Goal: Book appointment/travel/reservation

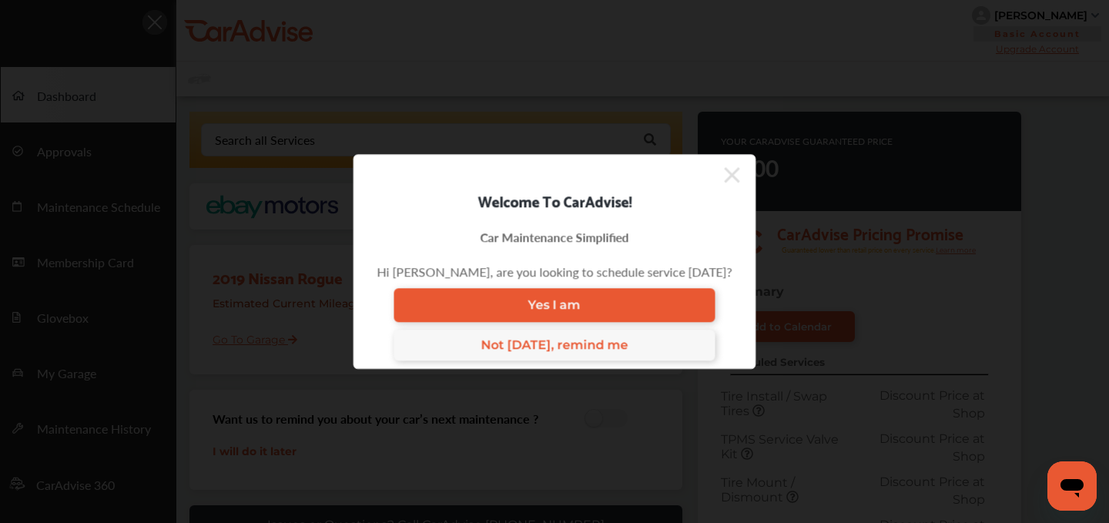
scroll to position [8, 0]
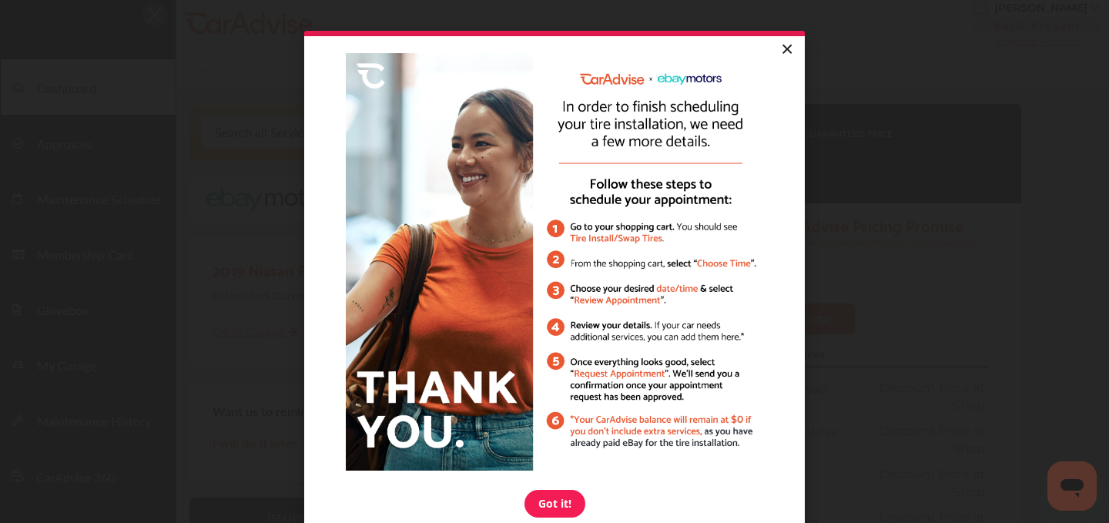
click at [784, 49] on link "×" at bounding box center [786, 50] width 27 height 28
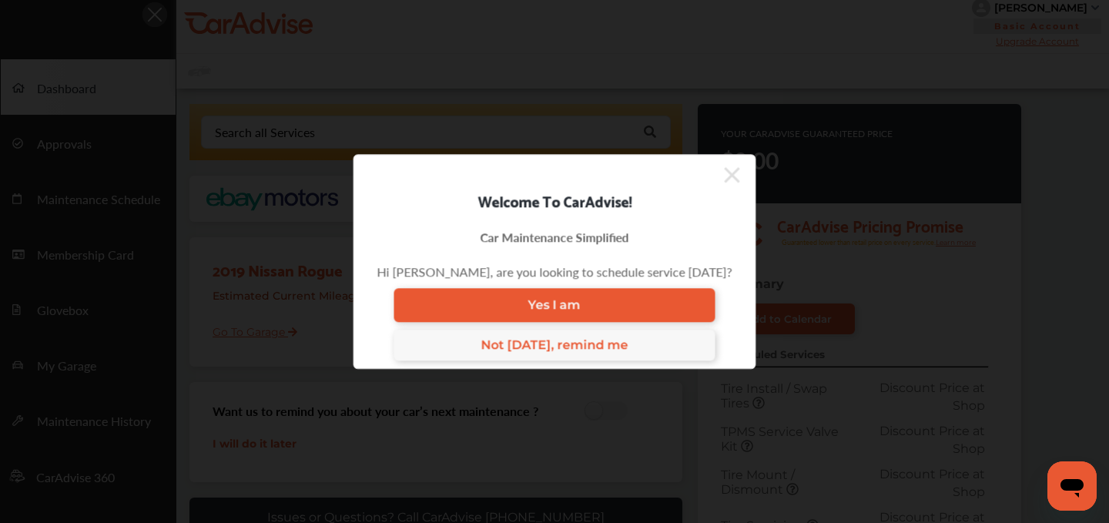
click at [731, 165] on icon at bounding box center [732, 174] width 15 height 25
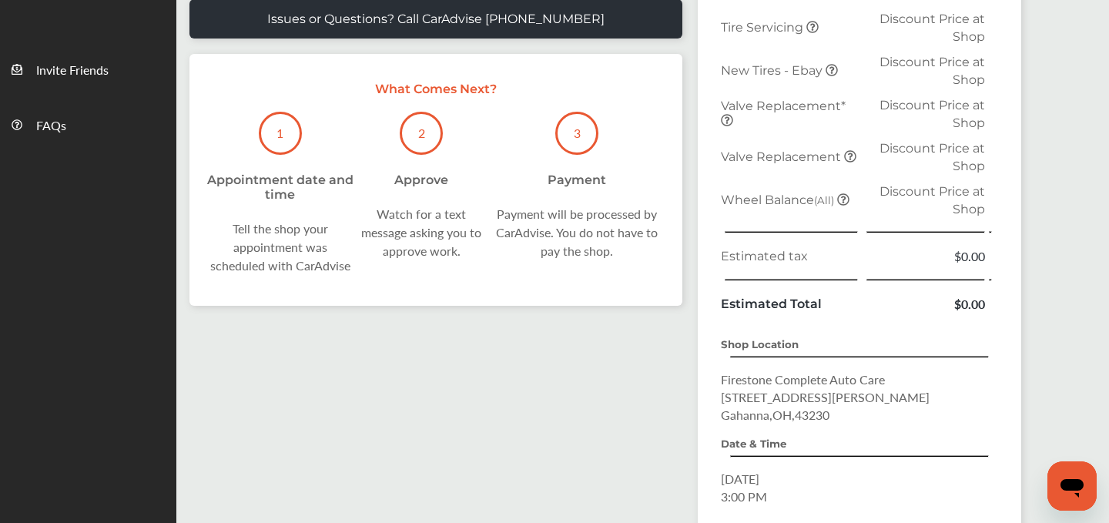
scroll to position [664, 0]
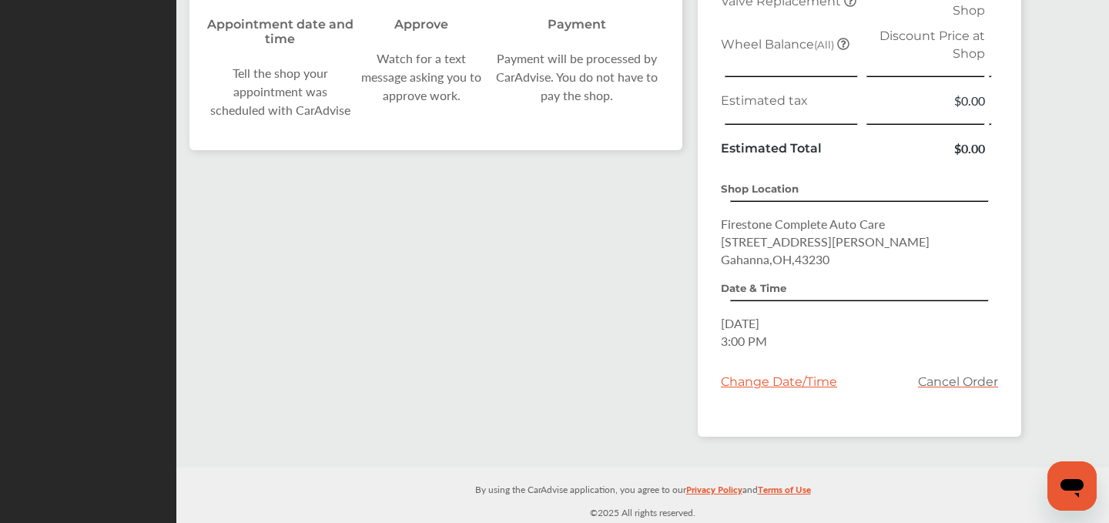
click at [783, 379] on div "Change Date/Time" at bounding box center [779, 381] width 116 height 15
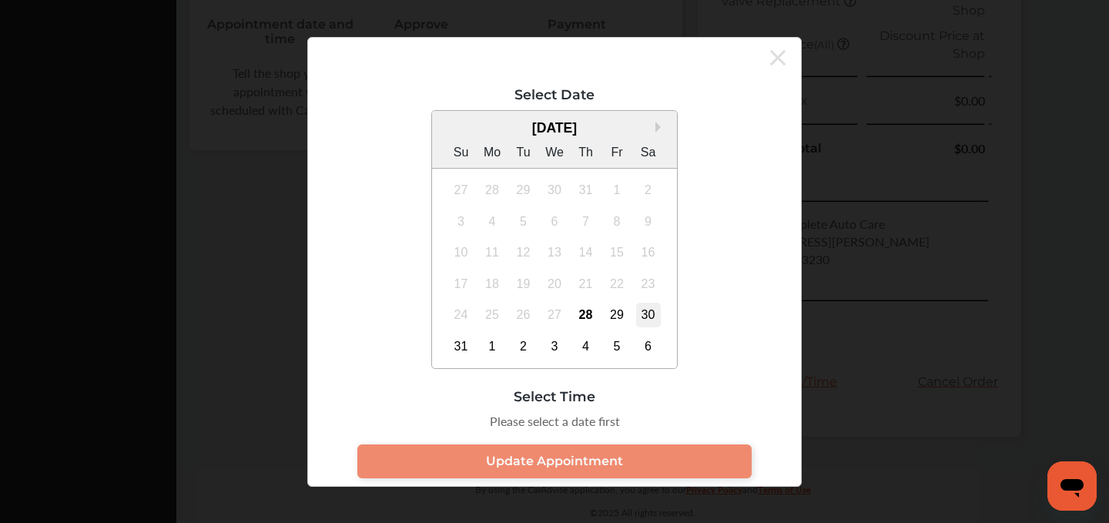
click at [644, 311] on div "30" at bounding box center [648, 315] width 25 height 25
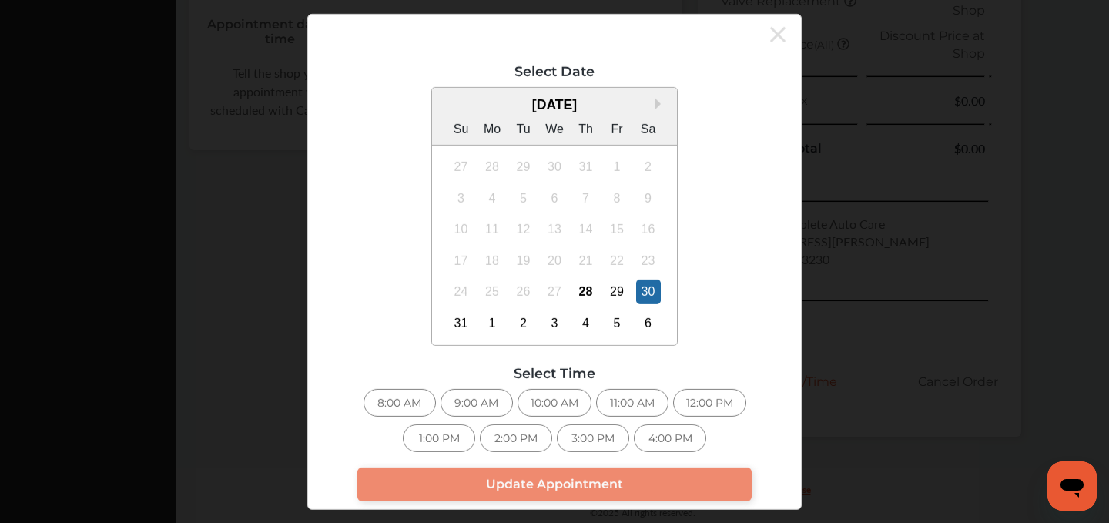
click at [450, 442] on div "1:00 PM" at bounding box center [439, 438] width 72 height 28
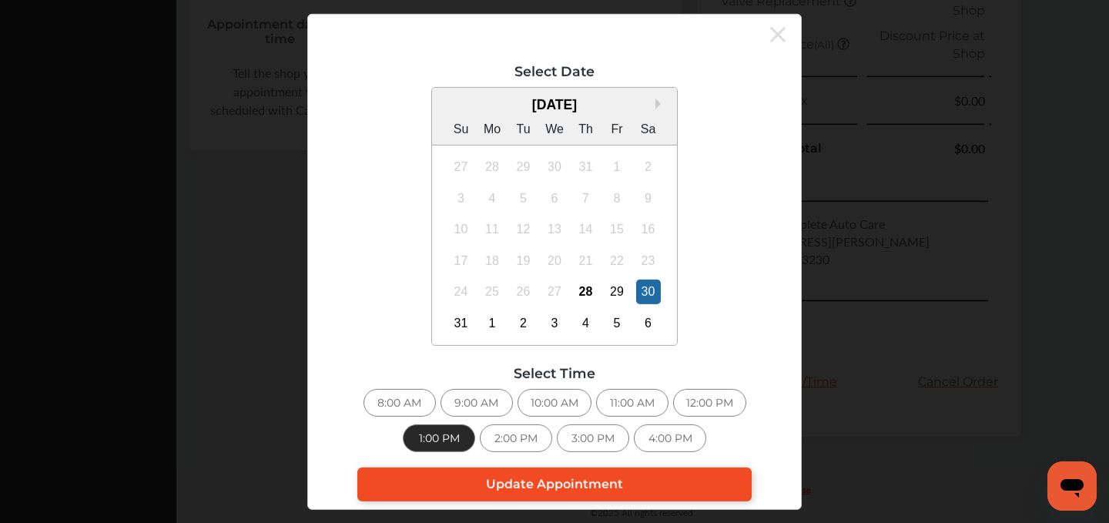
click at [526, 479] on span "Update Appointment" at bounding box center [554, 484] width 137 height 15
